Goal: Check status: Check status

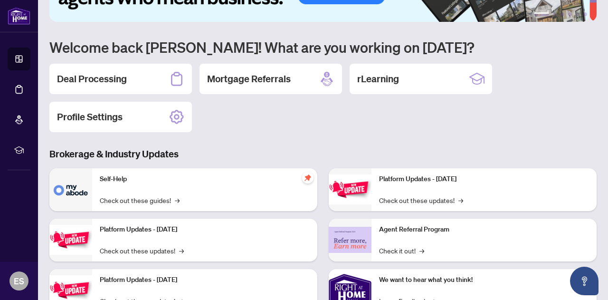
scroll to position [47, 0]
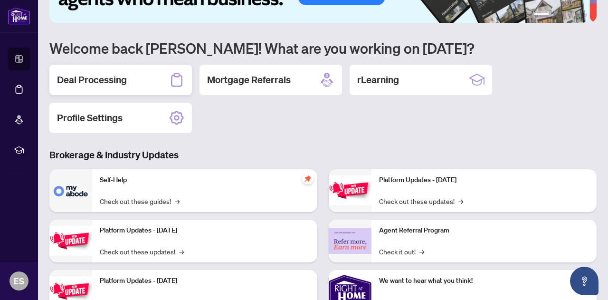
click at [105, 82] on h2 "Deal Processing" at bounding box center [92, 79] width 70 height 13
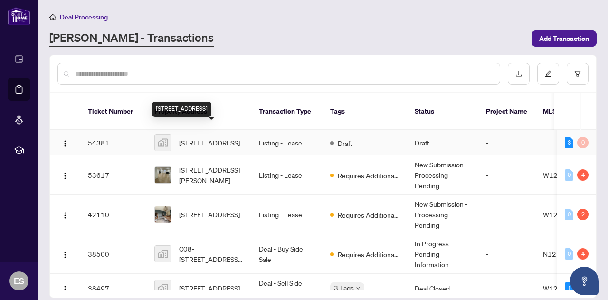
click at [203, 137] on span "[STREET_ADDRESS]" at bounding box center [209, 142] width 61 height 10
